Goal: Task Accomplishment & Management: Use online tool/utility

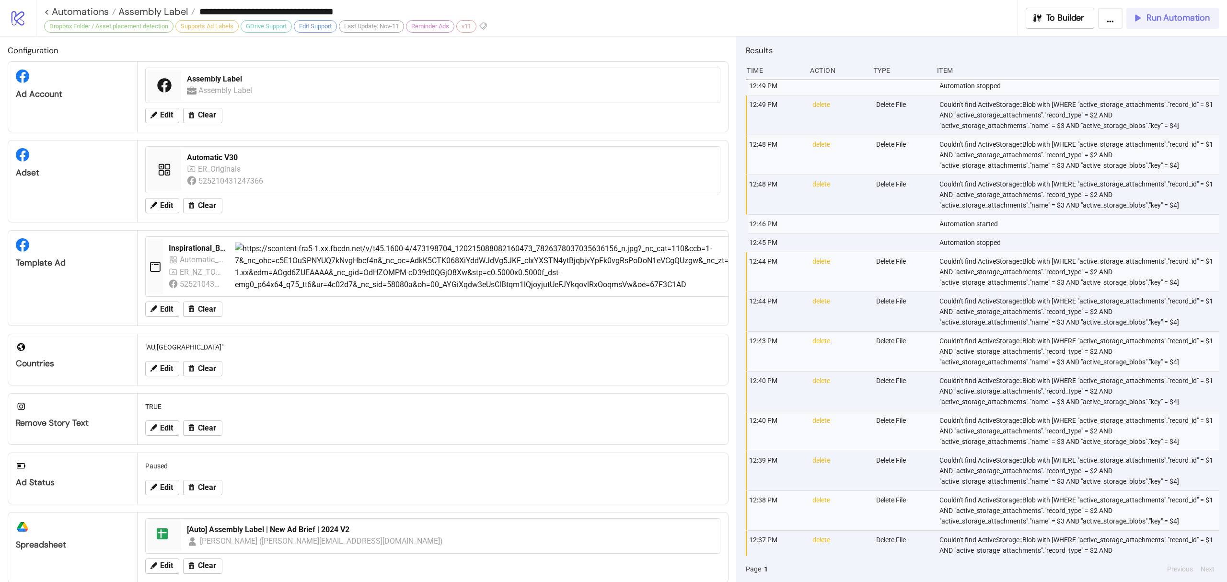
click at [1178, 21] on span "Run Automation" at bounding box center [1178, 17] width 63 height 11
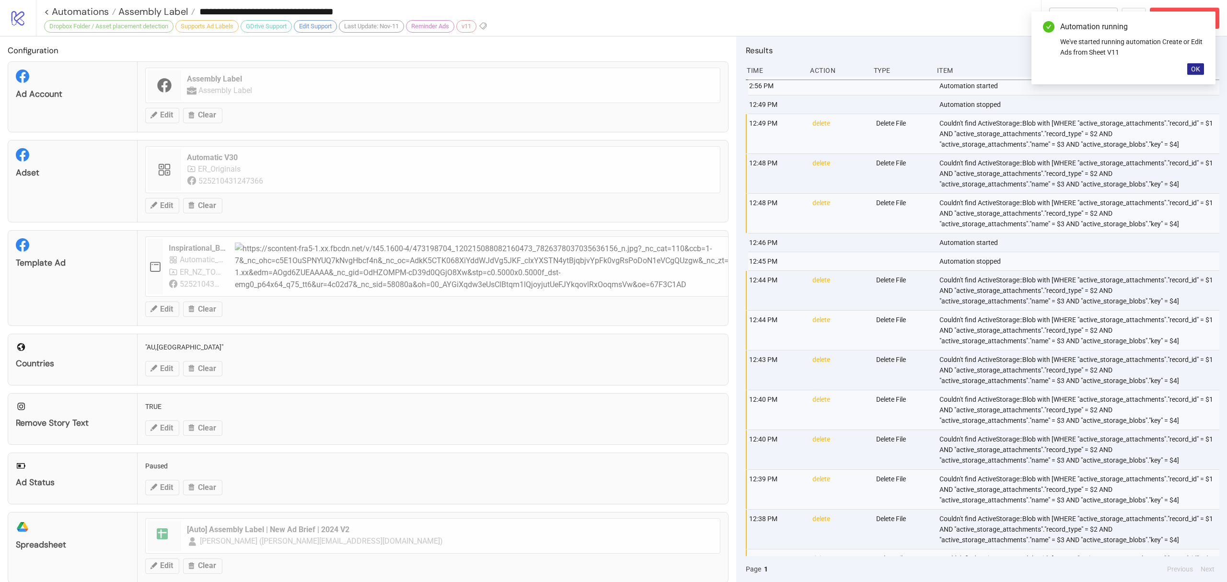
click at [1202, 65] on button "OK" at bounding box center [1195, 69] width 17 height 12
click at [1193, 23] on button "Abort Run" at bounding box center [1185, 18] width 70 height 21
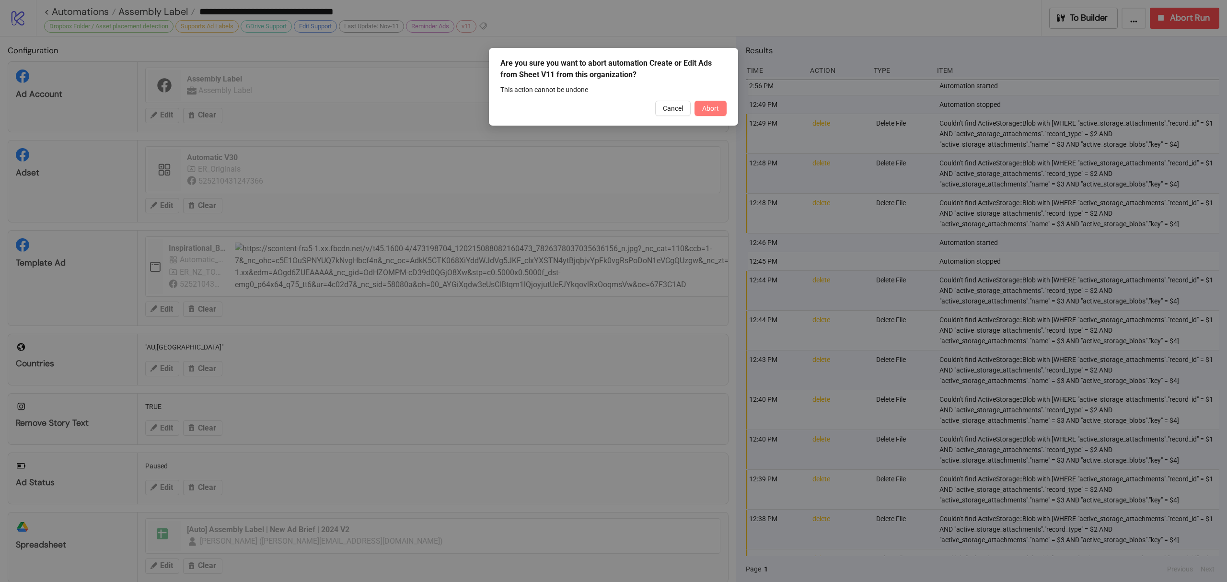
click at [724, 107] on button "Abort" at bounding box center [711, 108] width 32 height 15
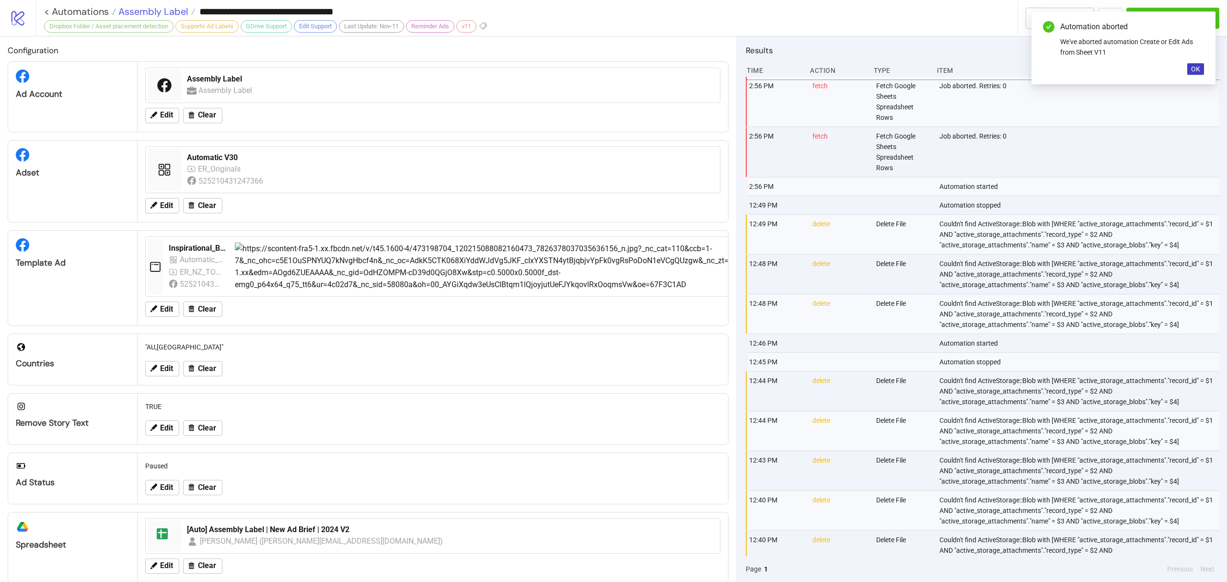
click at [177, 15] on span "Assembly Label" at bounding box center [152, 11] width 72 height 12
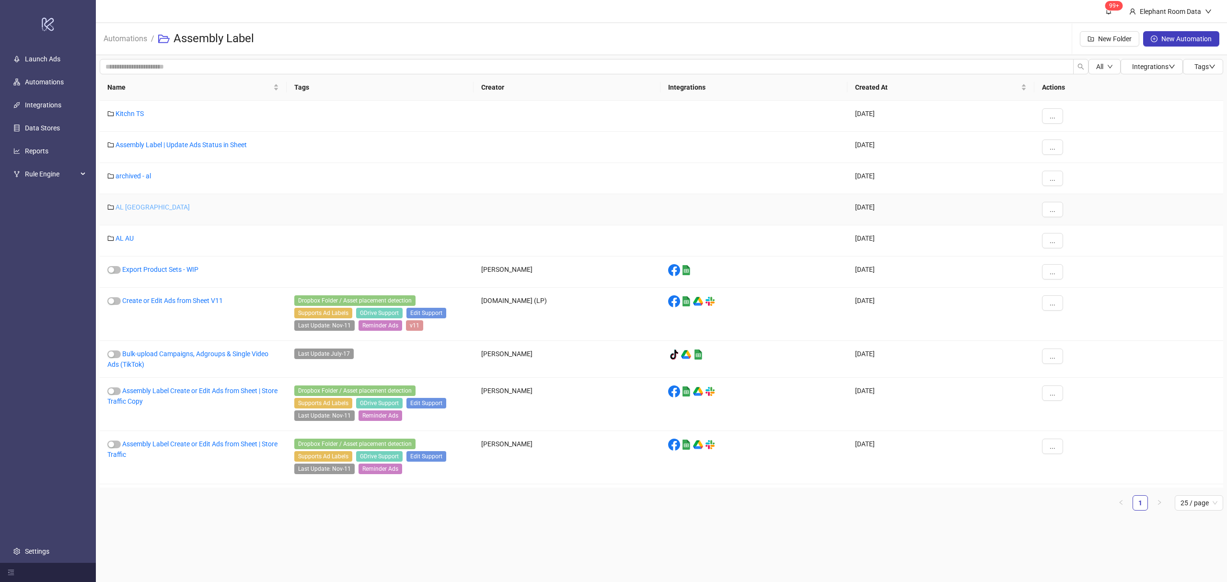
click at [125, 207] on link "AL [GEOGRAPHIC_DATA]" at bounding box center [153, 207] width 74 height 8
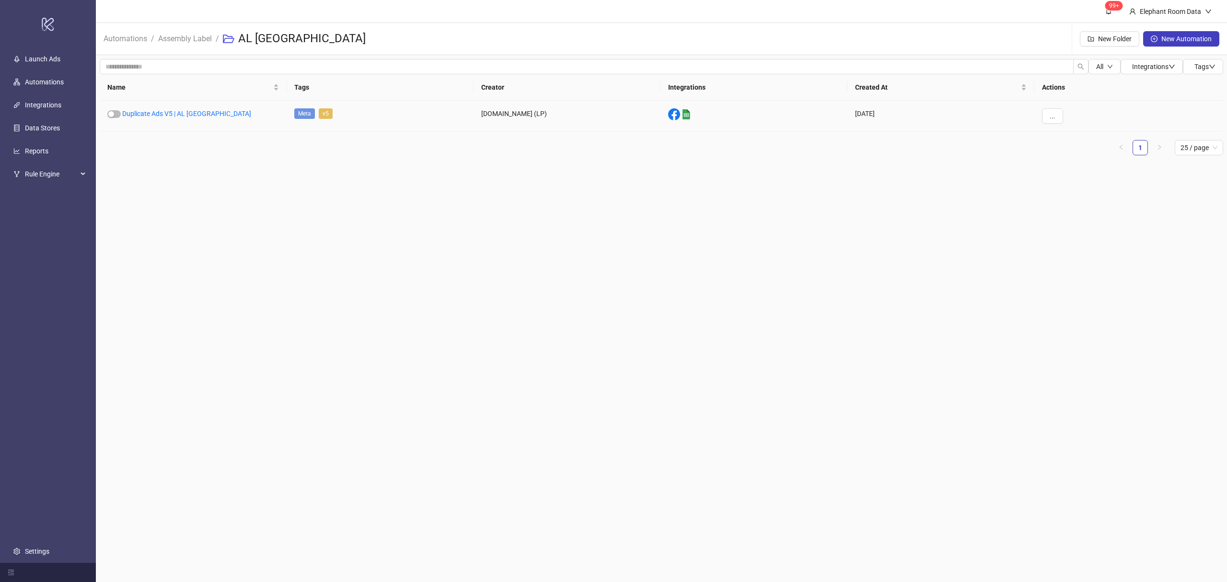
click at [163, 106] on div "Duplicate Ads V5 | AL [GEOGRAPHIC_DATA]" at bounding box center [193, 116] width 187 height 31
click at [156, 114] on link "Duplicate Ads V5 | AL [GEOGRAPHIC_DATA]" at bounding box center [186, 114] width 129 height 8
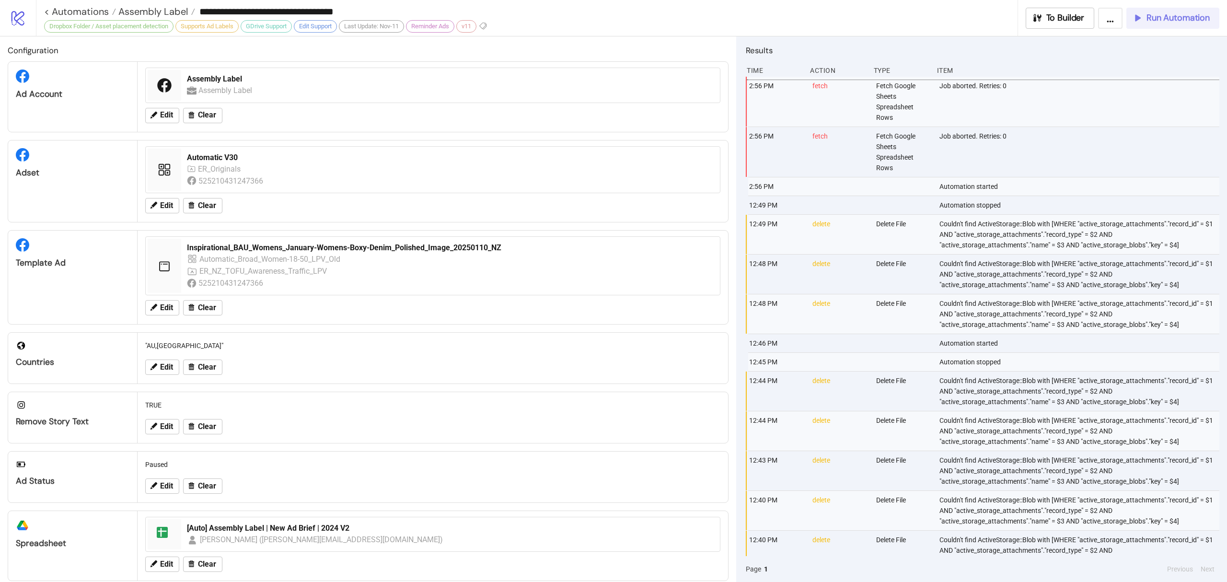
type input "**********"
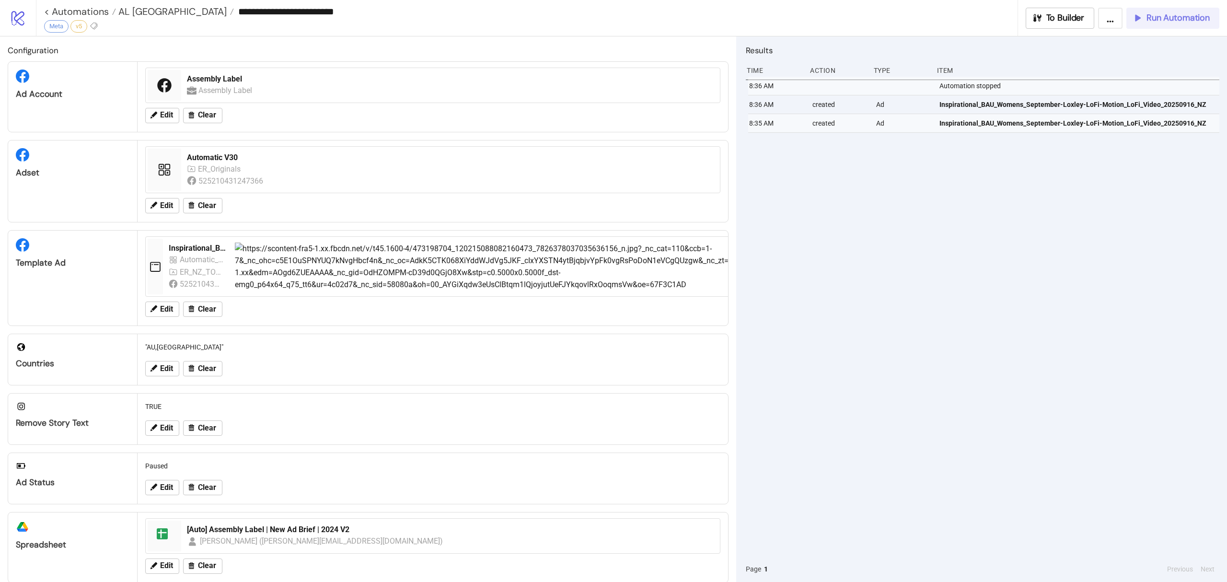
click at [1162, 25] on button "Run Automation" at bounding box center [1172, 18] width 93 height 21
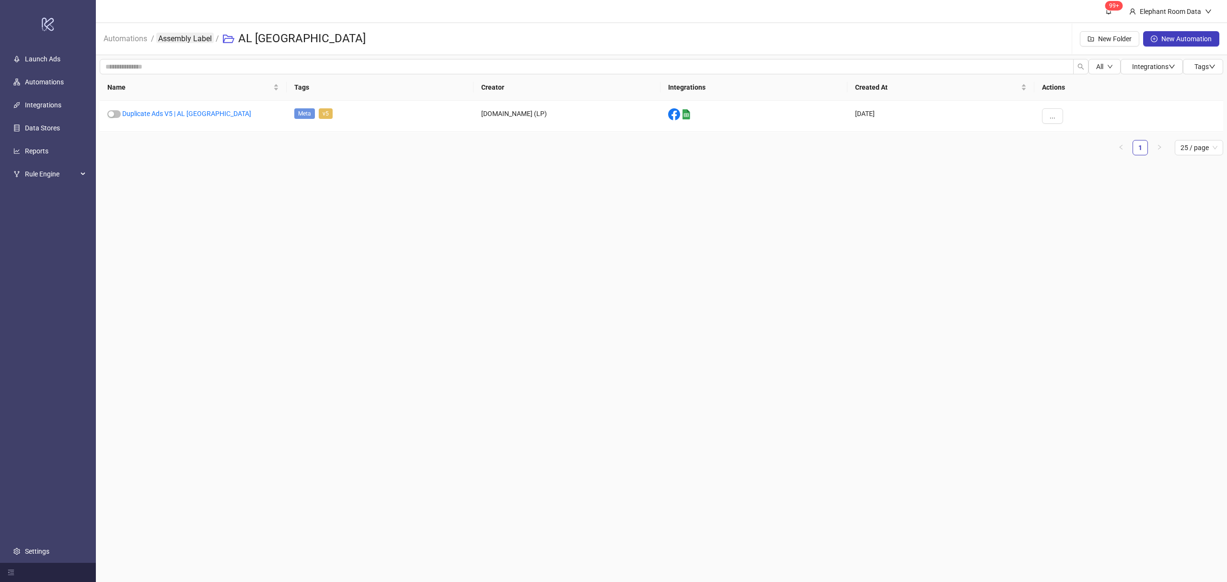
click at [182, 39] on link "Assembly Label" at bounding box center [185, 38] width 58 height 11
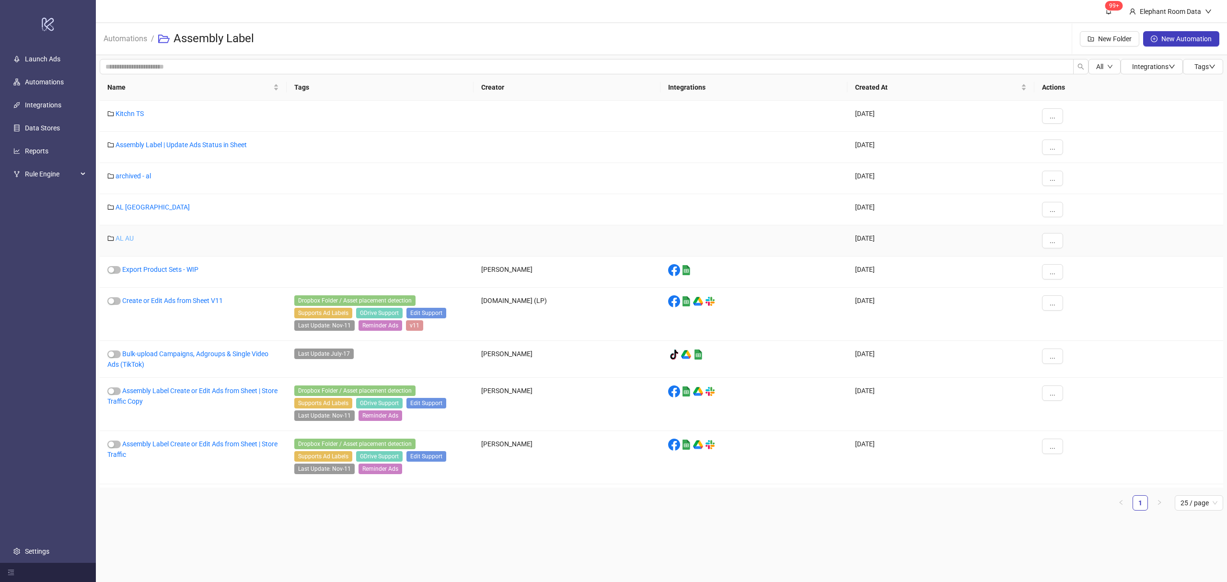
click at [127, 236] on link "AL AU" at bounding box center [125, 238] width 18 height 8
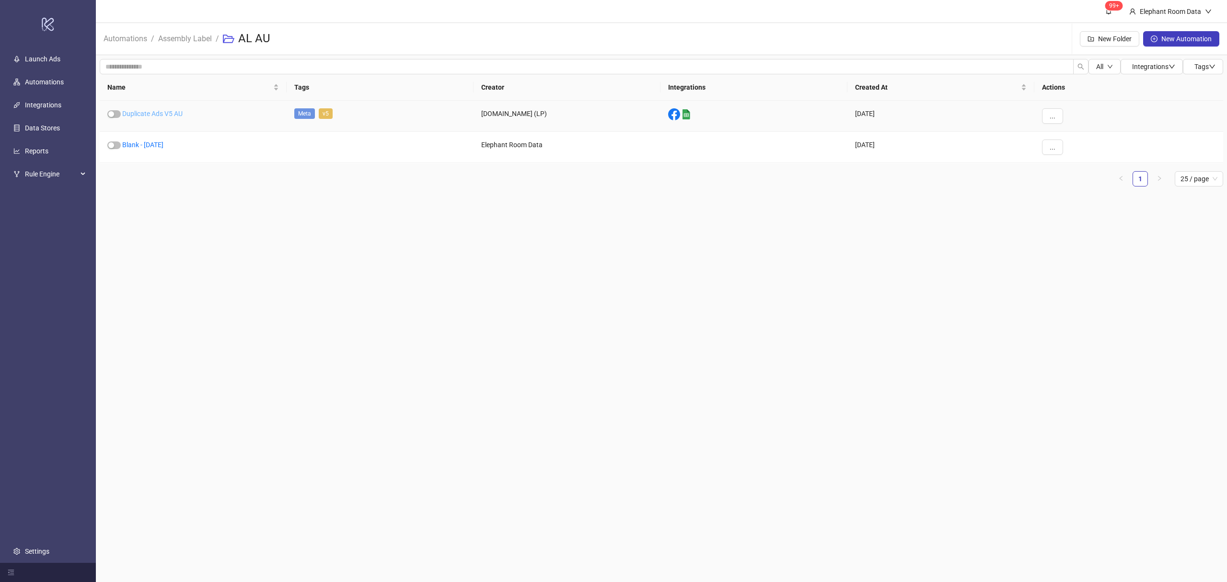
click at [162, 112] on link "Duplicate Ads V5 AU" at bounding box center [152, 114] width 60 height 8
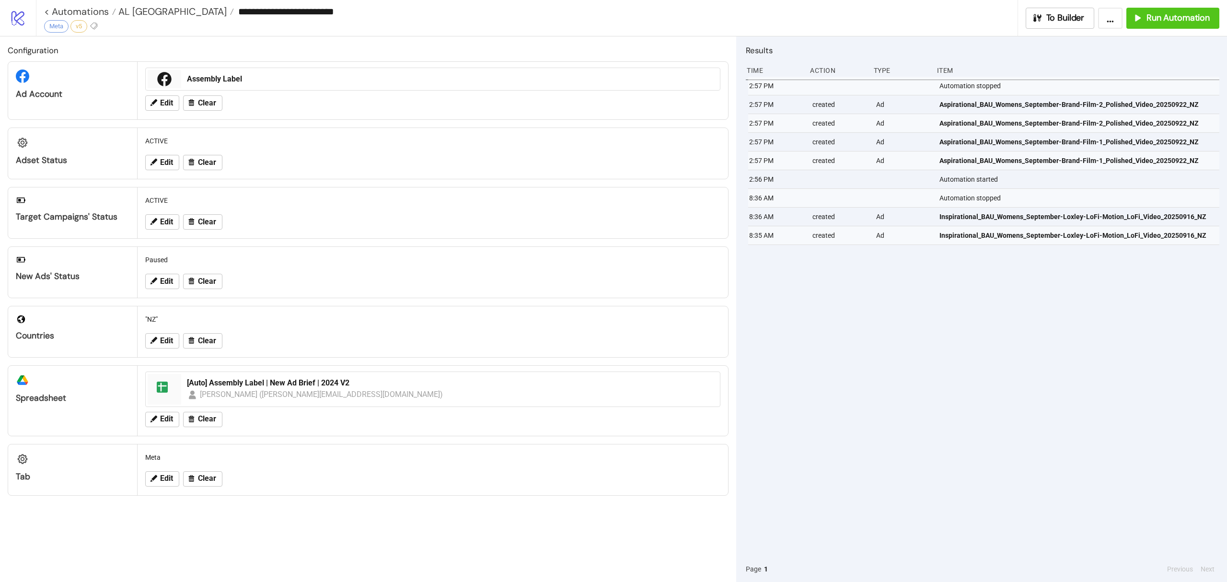
type input "**********"
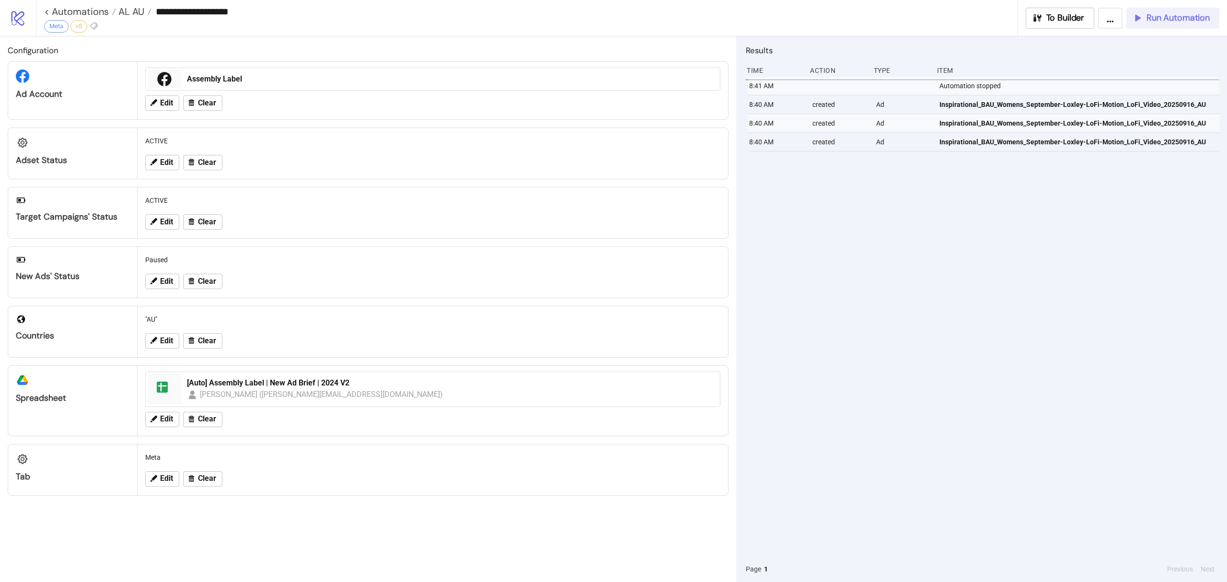
click at [1189, 22] on span "Run Automation" at bounding box center [1178, 17] width 63 height 11
